Goal: Complete application form

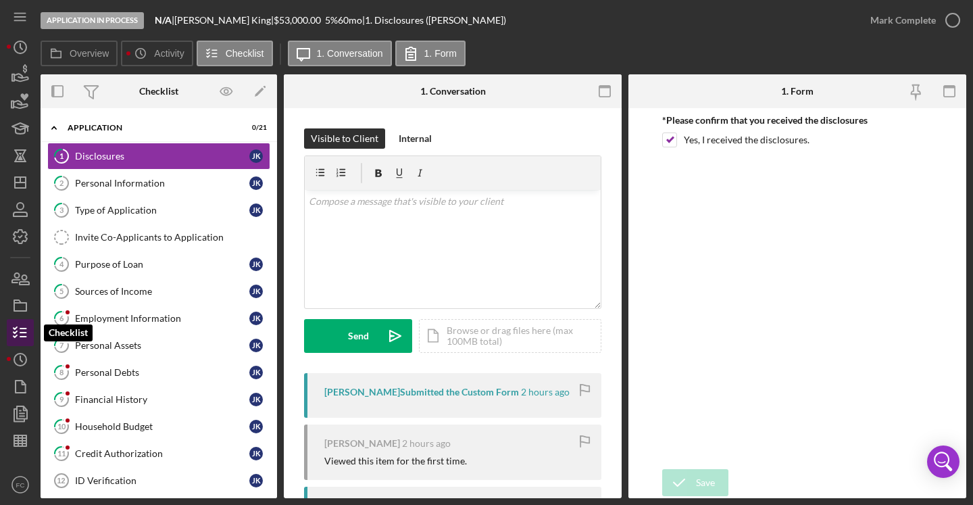
click at [14, 328] on polyline "button" at bounding box center [15, 328] width 3 height 2
click at [24, 305] on icon "button" at bounding box center [20, 306] width 34 height 34
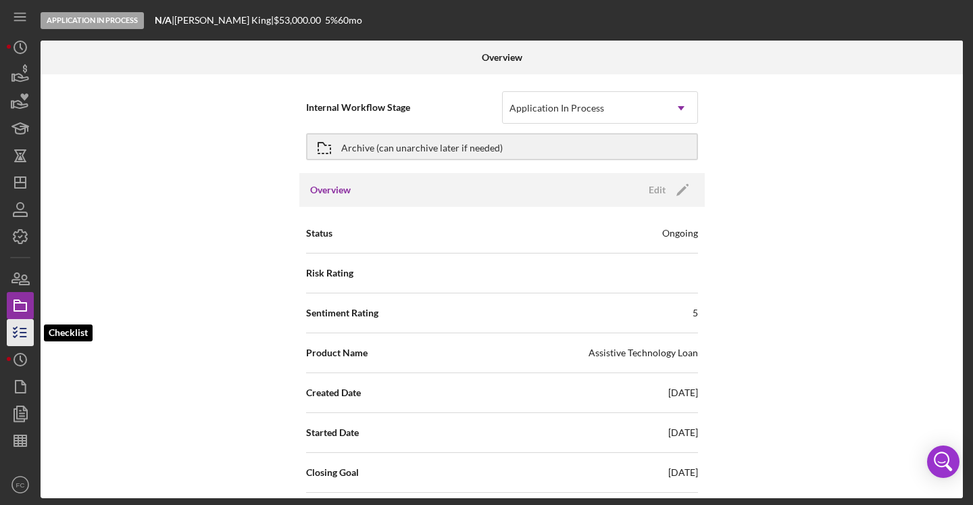
click at [23, 327] on icon "button" at bounding box center [20, 333] width 34 height 34
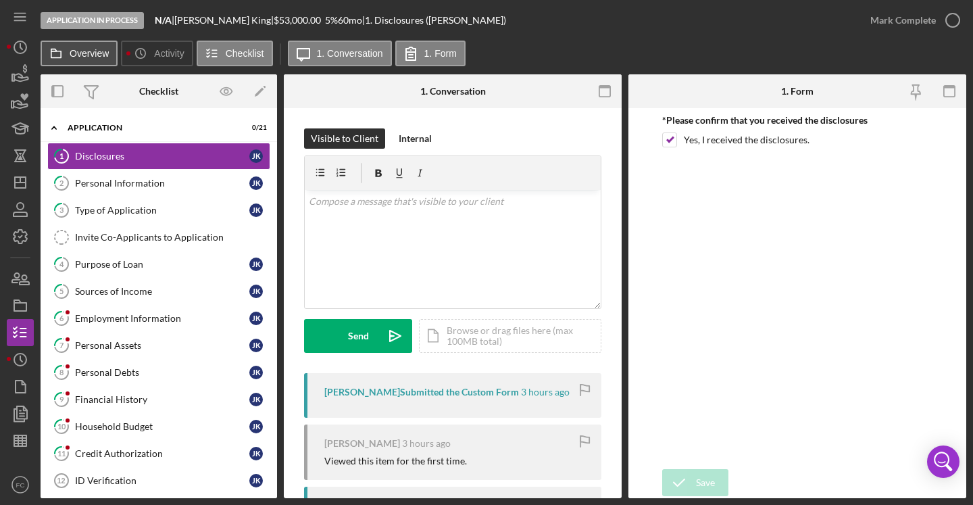
click at [77, 55] on label "Overview" at bounding box center [89, 53] width 39 height 11
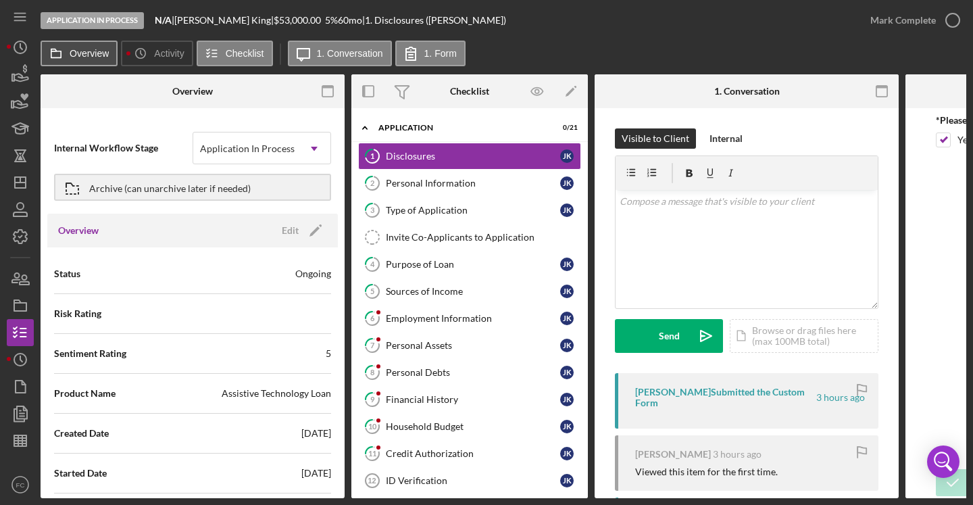
click at [77, 55] on label "Overview" at bounding box center [89, 53] width 39 height 11
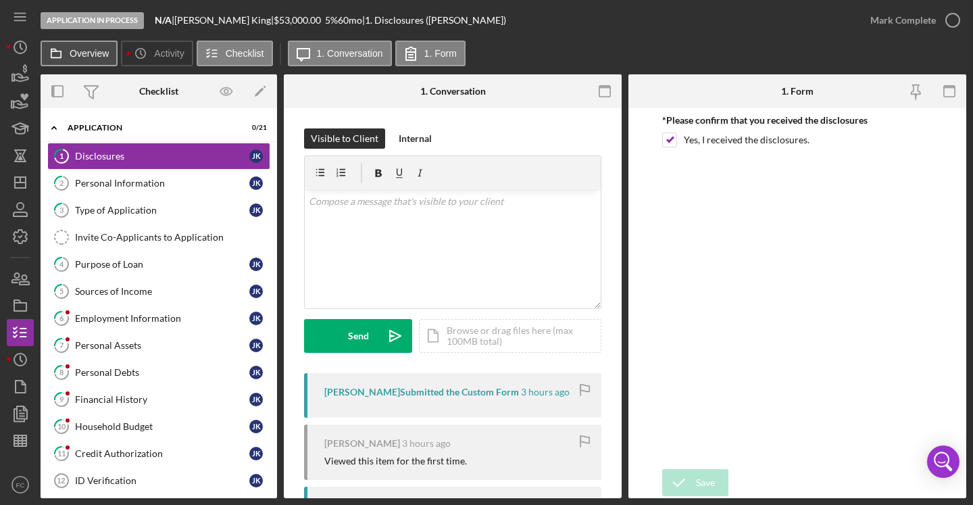
click at [77, 55] on label "Overview" at bounding box center [89, 53] width 39 height 11
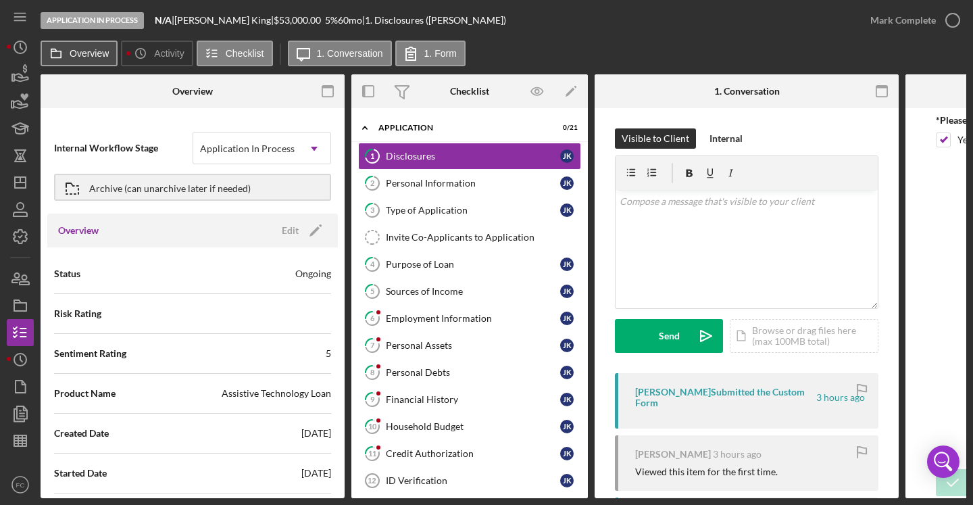
click at [77, 55] on label "Overview" at bounding box center [89, 53] width 39 height 11
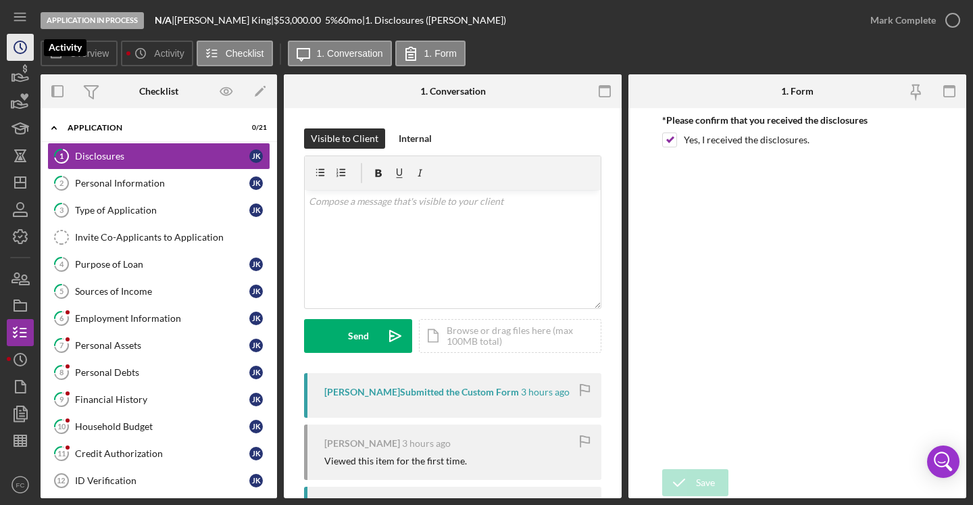
click at [28, 47] on icon "Icon/History" at bounding box center [20, 47] width 34 height 34
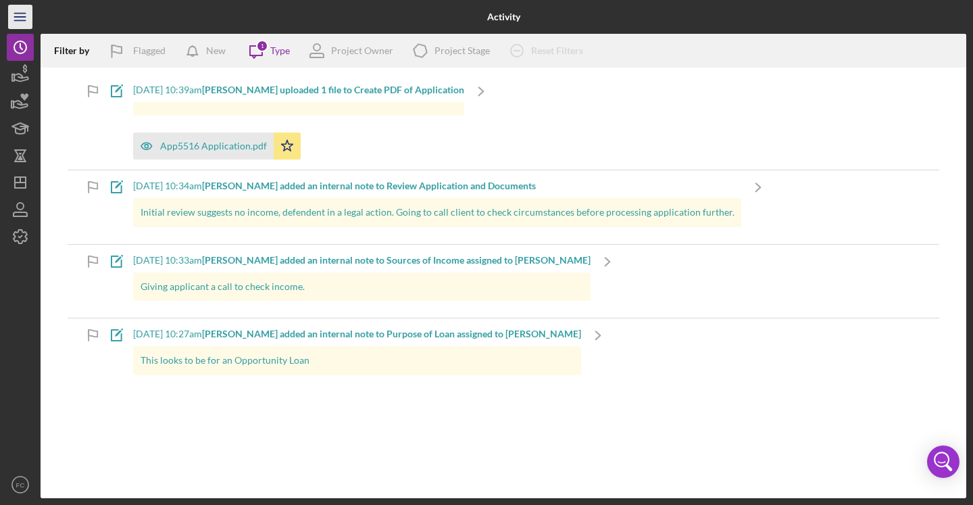
click at [24, 26] on icon "Icon/Menu" at bounding box center [20, 17] width 30 height 30
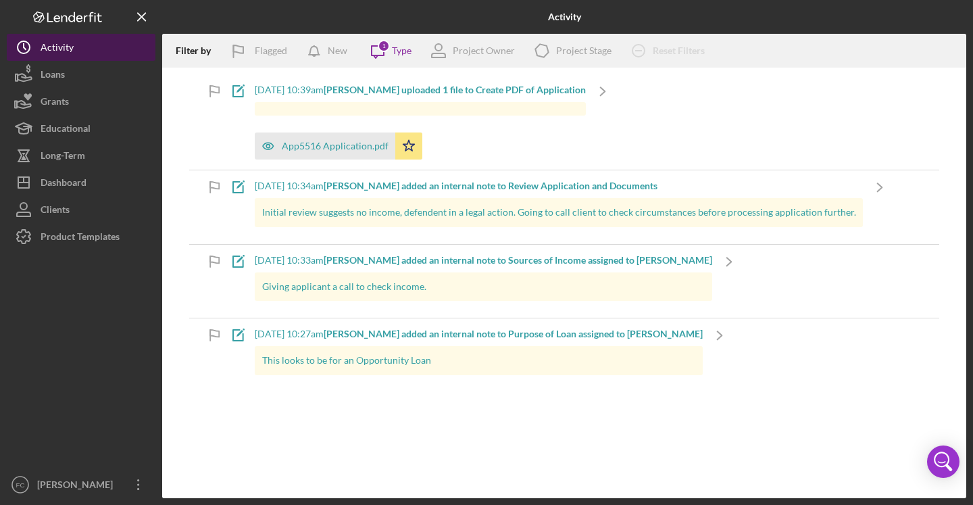
click at [55, 45] on div "Activity" at bounding box center [57, 49] width 33 height 30
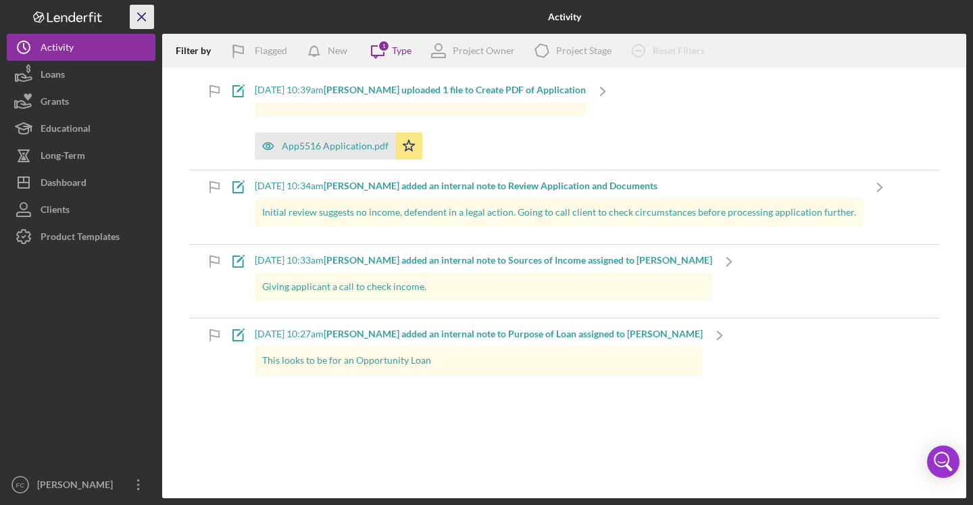
click at [134, 16] on icon "Icon/Menu Close" at bounding box center [142, 17] width 30 height 30
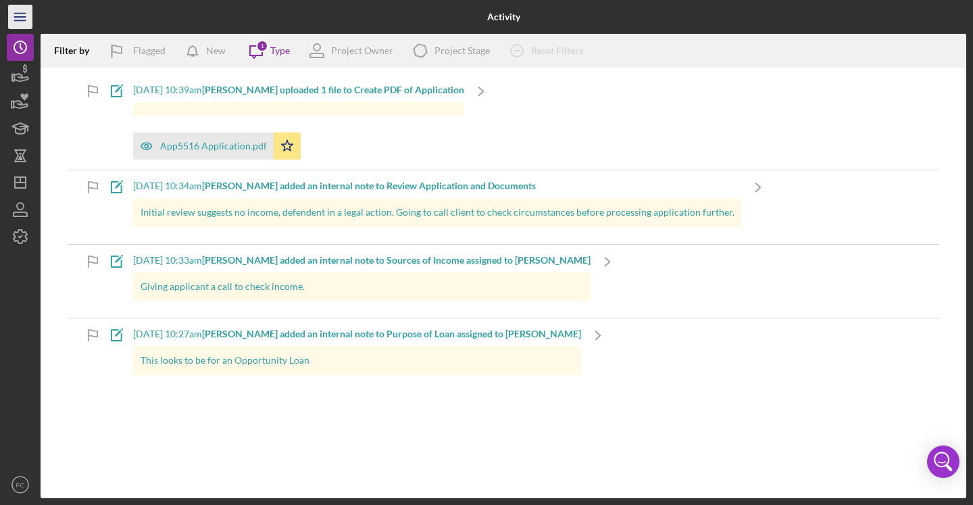
click at [20, 20] on line "button" at bounding box center [19, 20] width 11 height 0
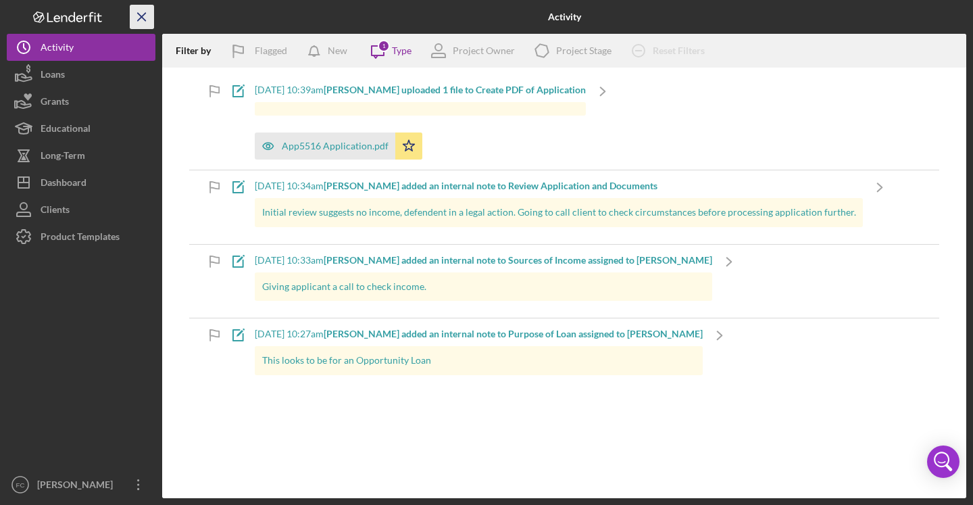
click at [139, 16] on icon "Icon/Menu Close" at bounding box center [142, 17] width 30 height 30
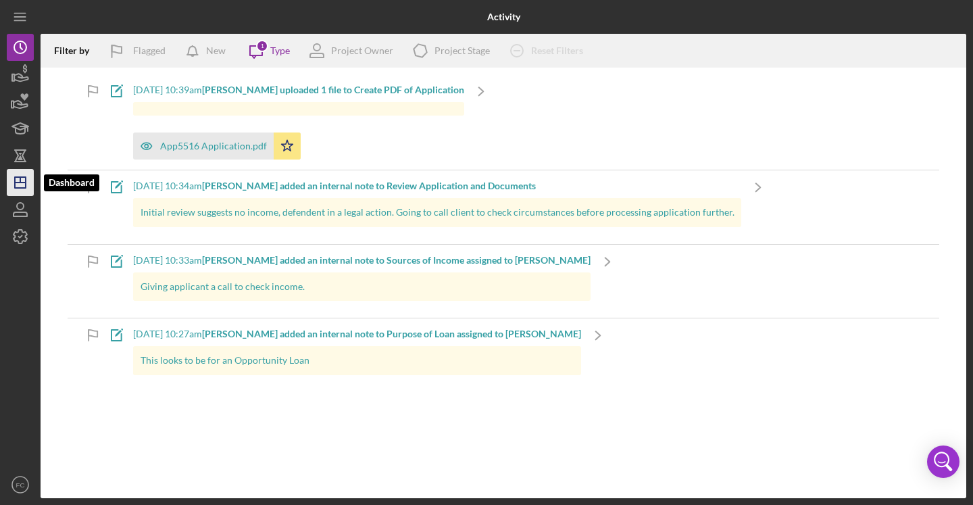
click at [26, 181] on icon "Icon/Dashboard" at bounding box center [20, 183] width 34 height 34
